Goal: Task Accomplishment & Management: Use online tool/utility

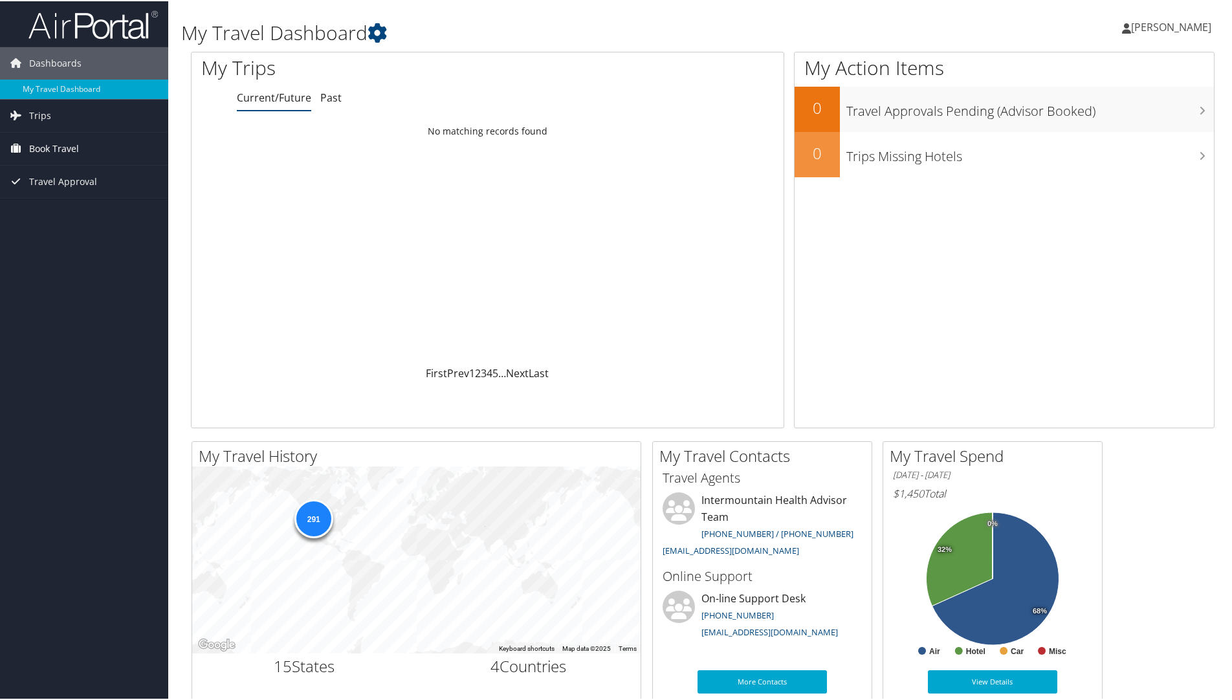
click at [23, 142] on icon at bounding box center [15, 146] width 19 height 19
click at [64, 210] on link "Book/Manage Online Trips" at bounding box center [84, 212] width 168 height 19
